Goal: Transaction & Acquisition: Download file/media

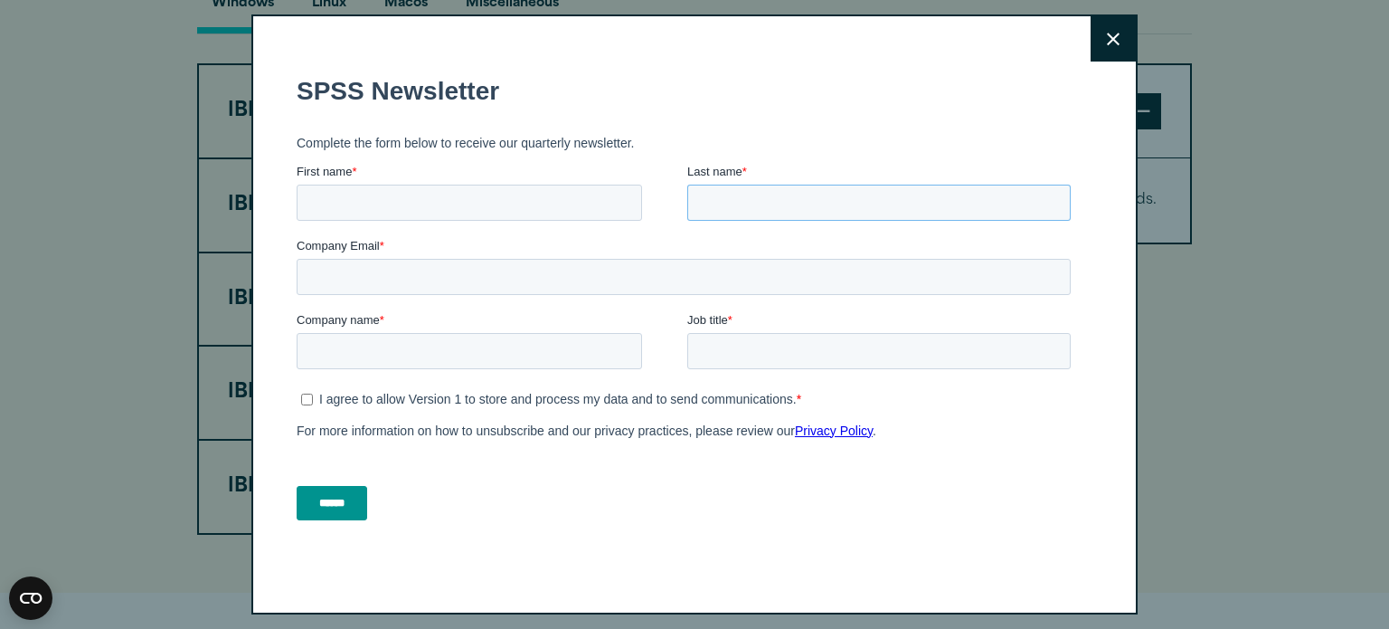
click at [778, 202] on input "Last name *" at bounding box center [878, 202] width 383 height 36
click at [1107, 43] on icon at bounding box center [1113, 39] width 13 height 13
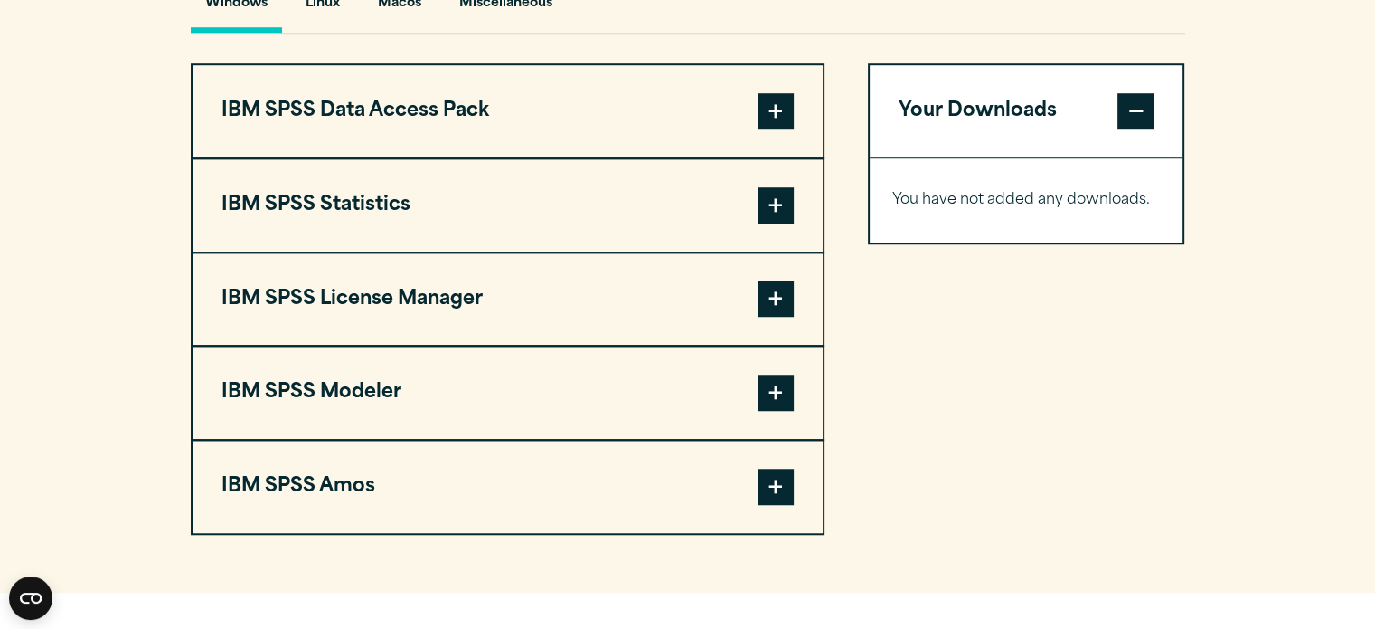
click at [770, 201] on span at bounding box center [776, 205] width 36 height 36
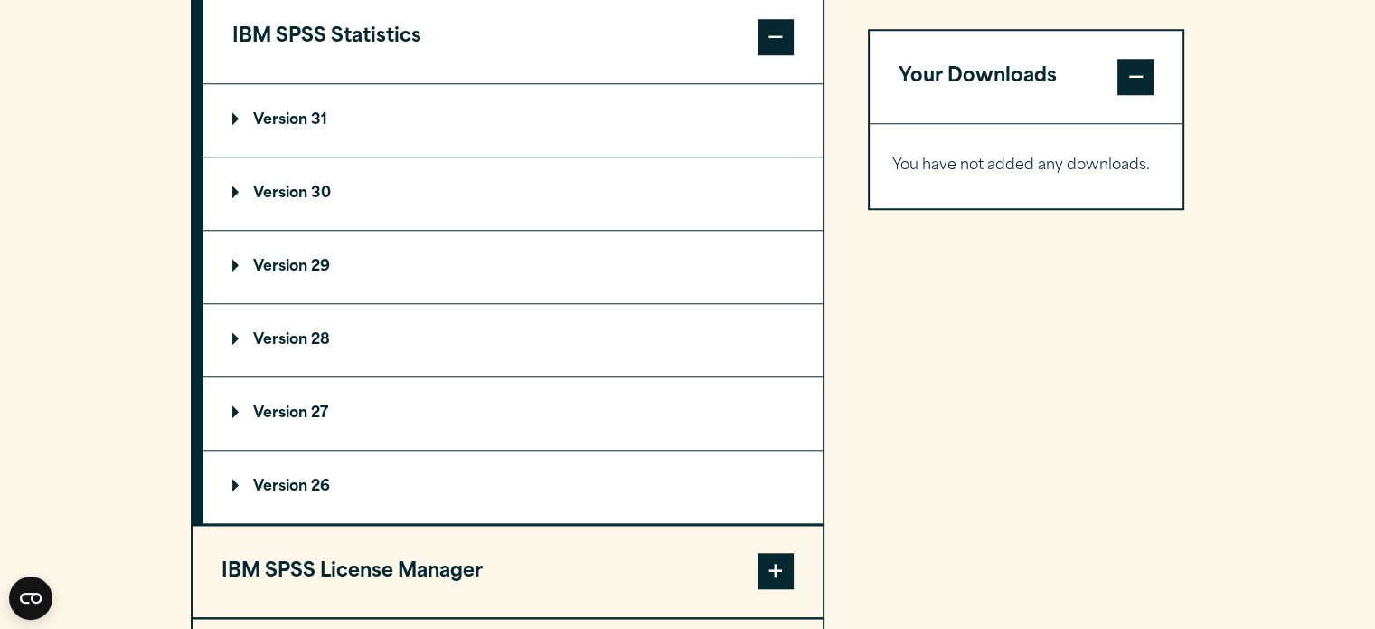
scroll to position [1570, 0]
click at [298, 113] on p "Version 31" at bounding box center [279, 120] width 95 height 14
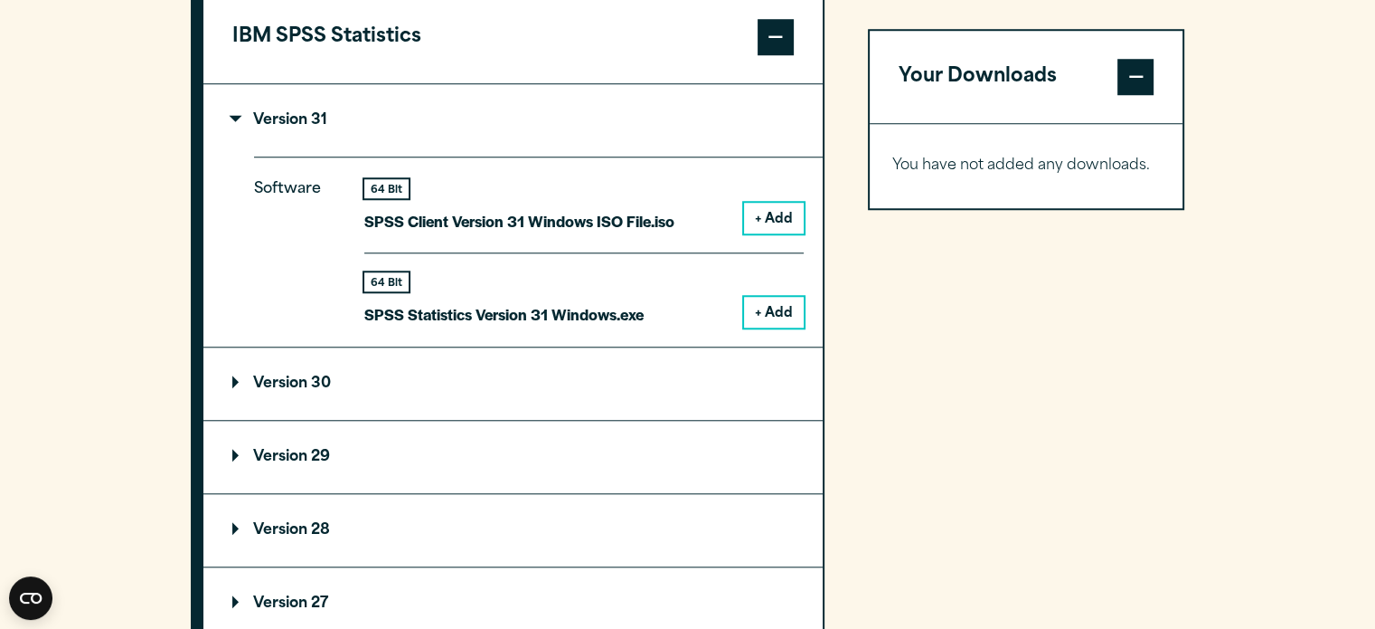
click at [769, 306] on button "+ Add" at bounding box center [774, 312] width 60 height 31
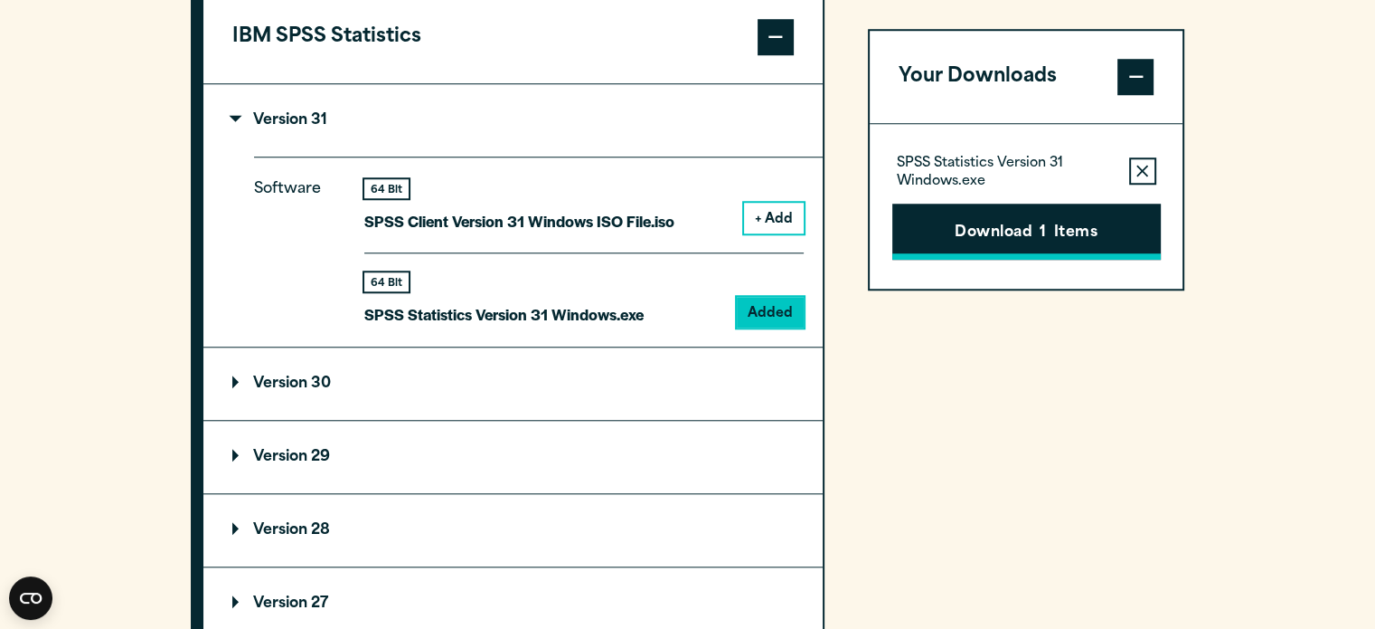
click at [1046, 228] on span "1" at bounding box center [1043, 234] width 6 height 24
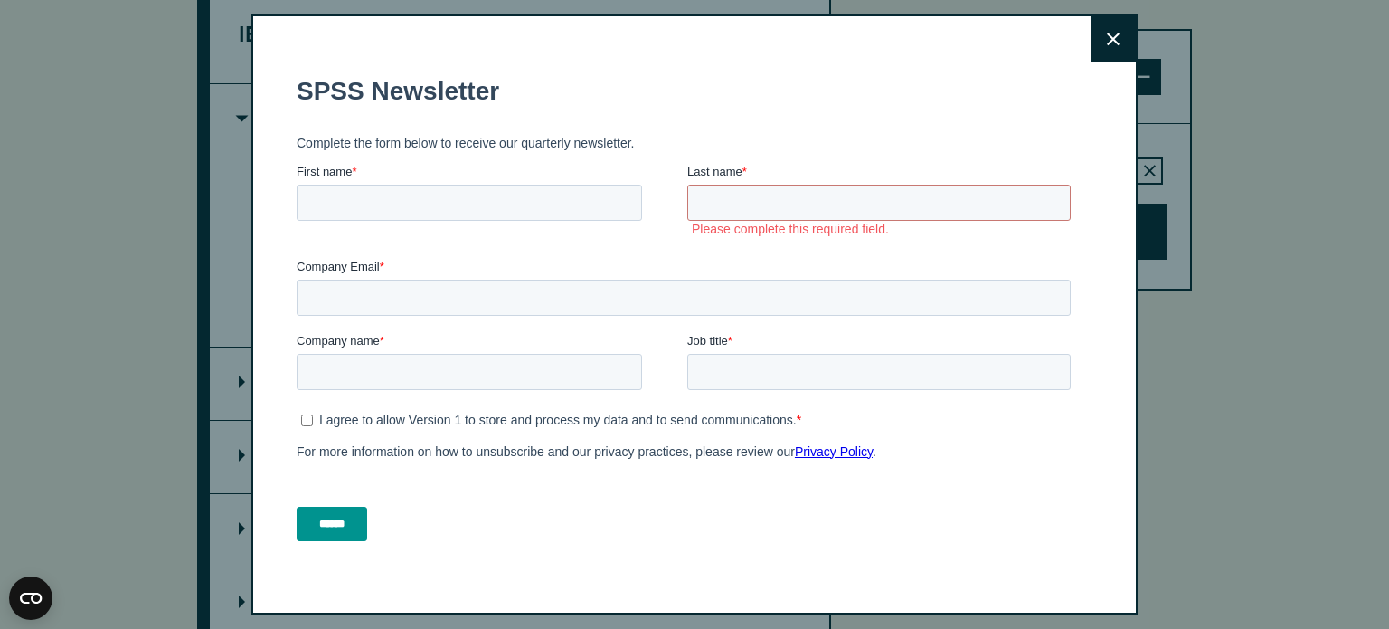
click at [1091, 41] on button "Close" at bounding box center [1113, 38] width 45 height 45
